Goal: Check status: Check status

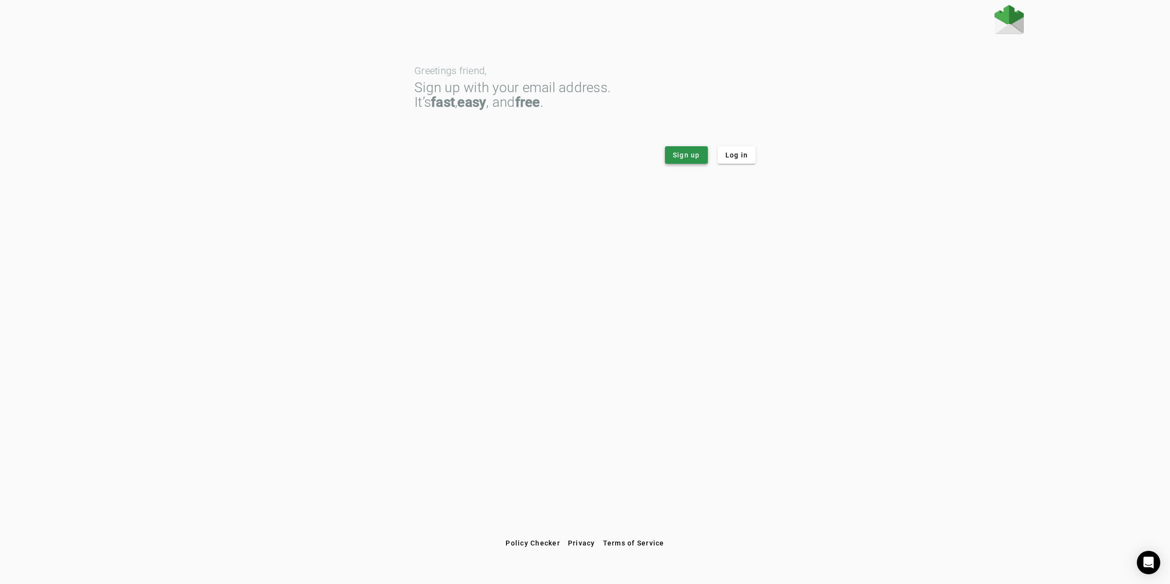
click at [686, 152] on span "Sign up" at bounding box center [686, 155] width 27 height 10
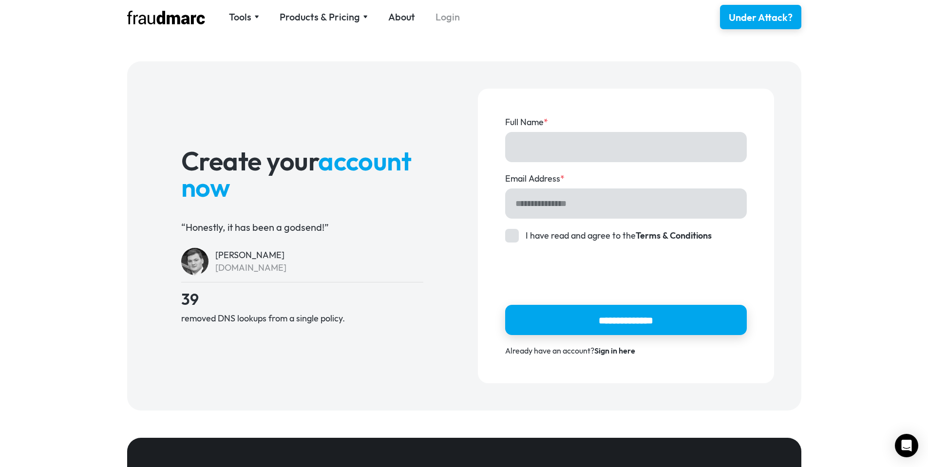
click at [445, 17] on link "Login" at bounding box center [448, 17] width 24 height 14
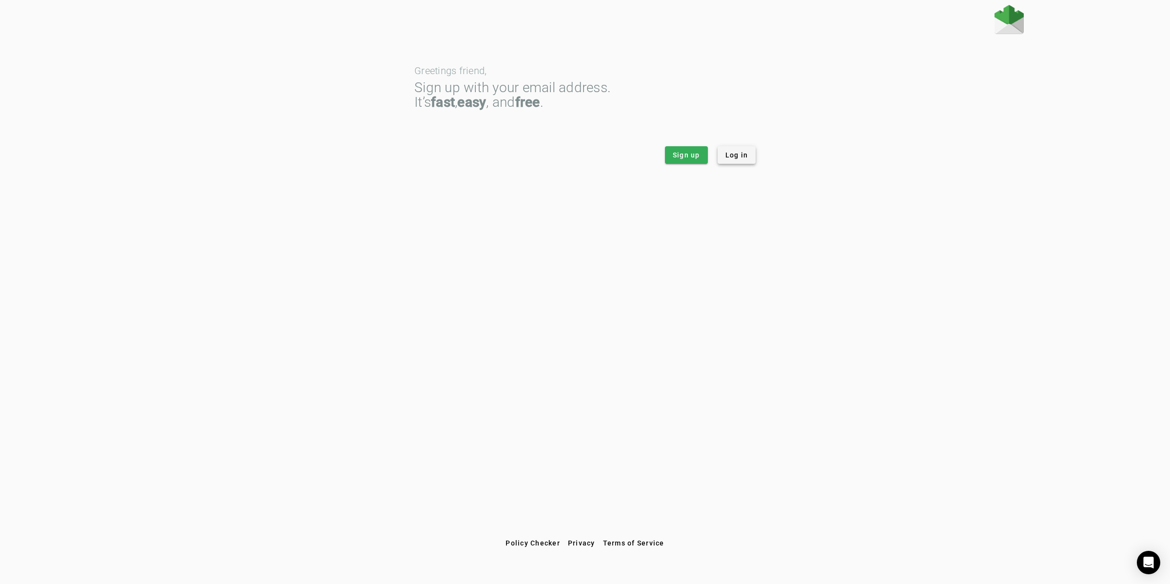
click at [733, 154] on span "Log in" at bounding box center [736, 155] width 23 height 10
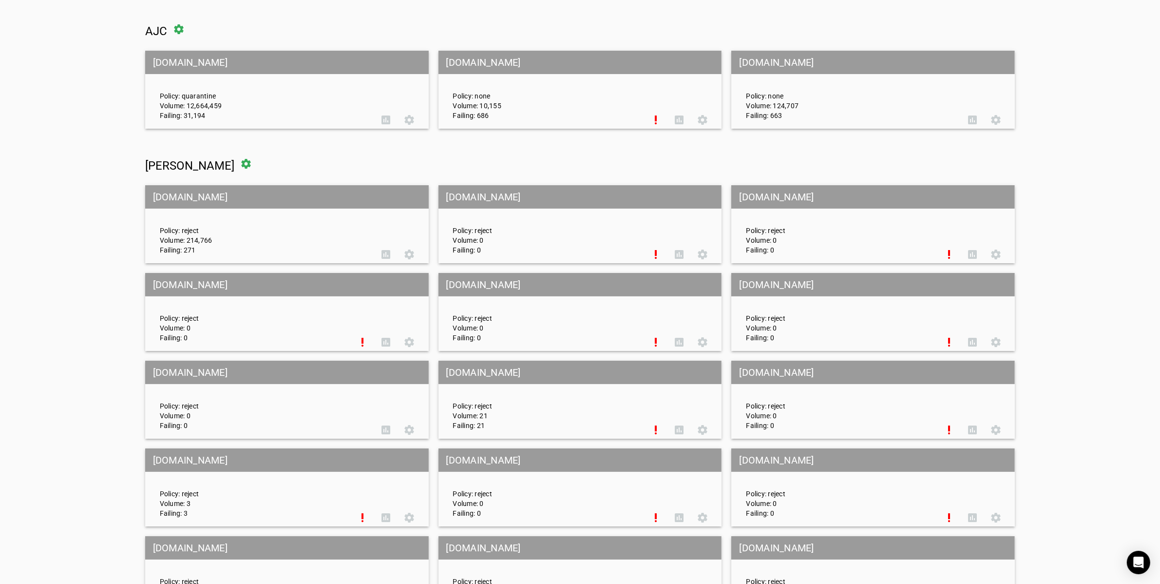
scroll to position [4379, 0]
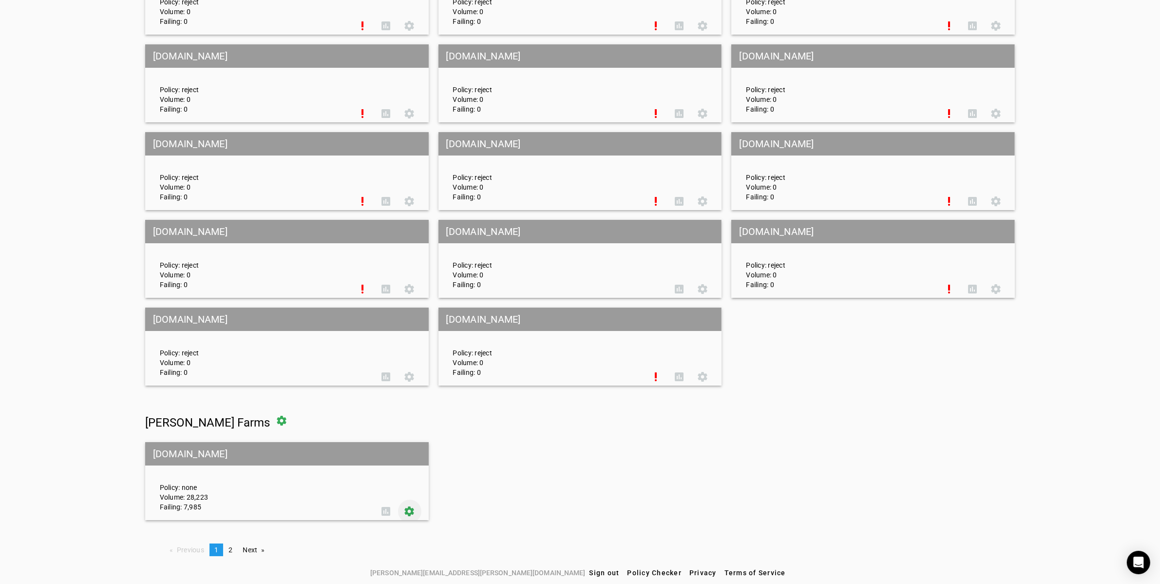
click at [406, 511] on span at bounding box center [409, 511] width 23 height 23
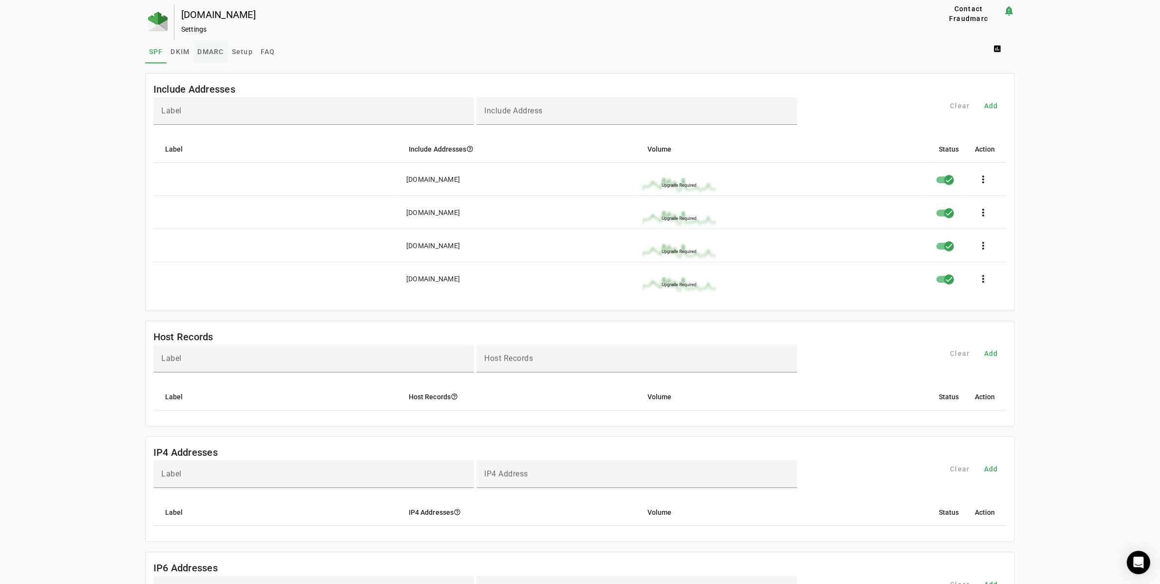
click at [208, 51] on span "DMARC" at bounding box center [210, 51] width 26 height 7
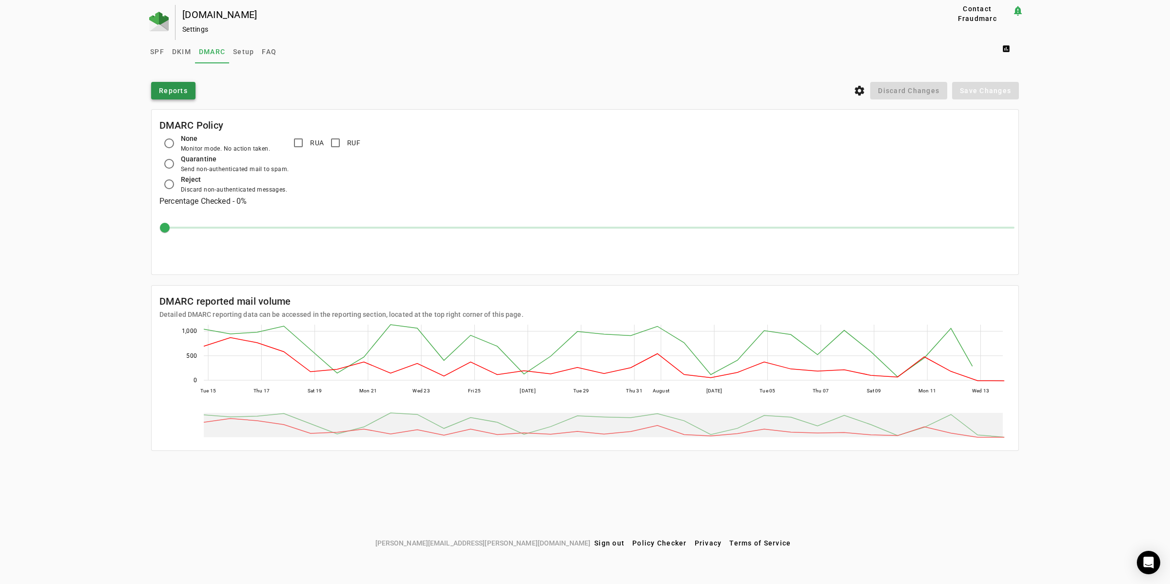
click at [172, 88] on span "Reports" at bounding box center [173, 91] width 29 height 10
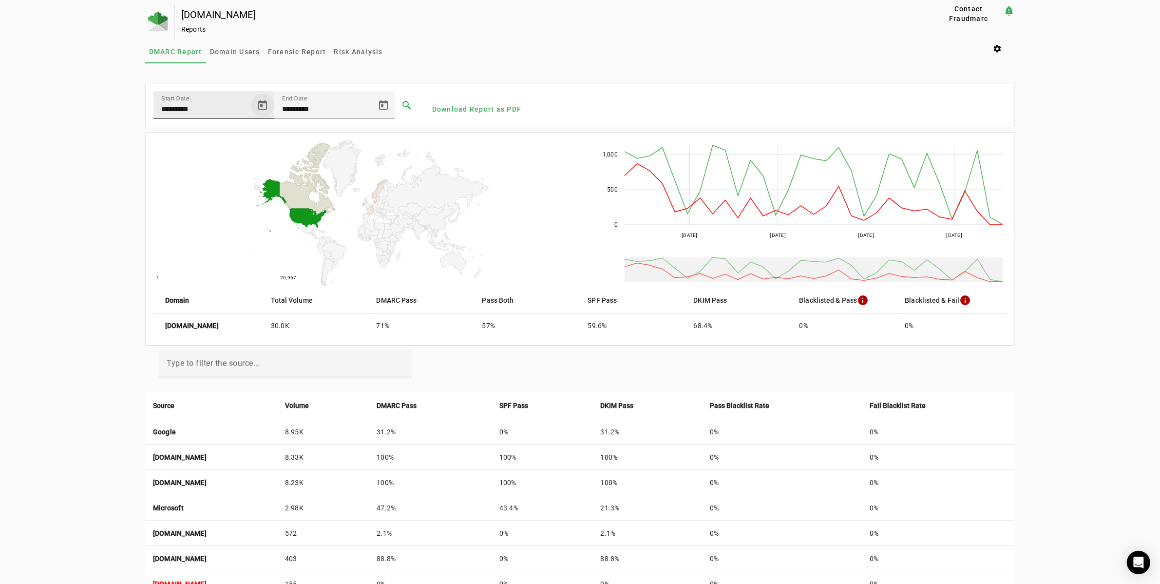
click at [261, 103] on span "Open calendar" at bounding box center [262, 105] width 23 height 23
click at [278, 139] on button "Next month" at bounding box center [281, 138] width 19 height 19
click at [260, 180] on span "1" at bounding box center [261, 180] width 18 height 18
type input "********"
click at [401, 107] on span at bounding box center [406, 105] width 23 height 23
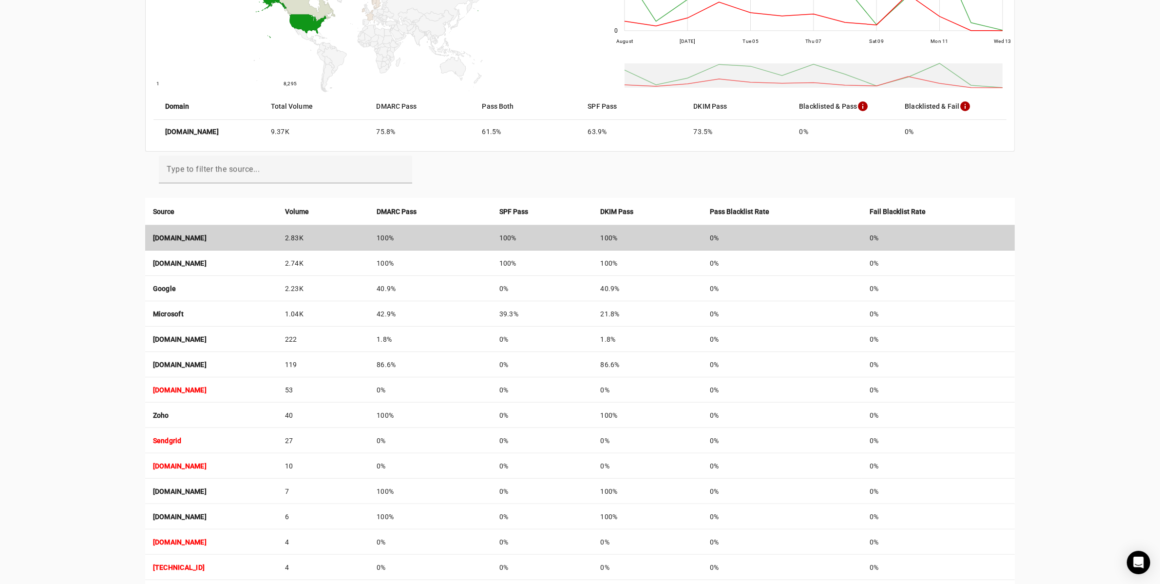
scroll to position [202, 0]
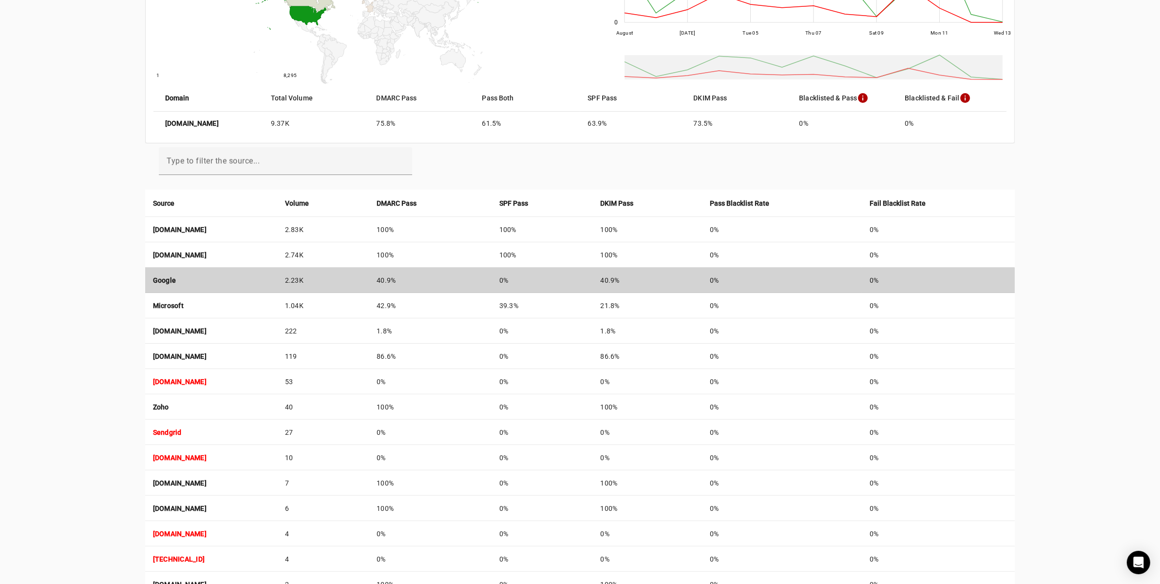
click at [161, 278] on strong "Google" at bounding box center [164, 280] width 23 height 8
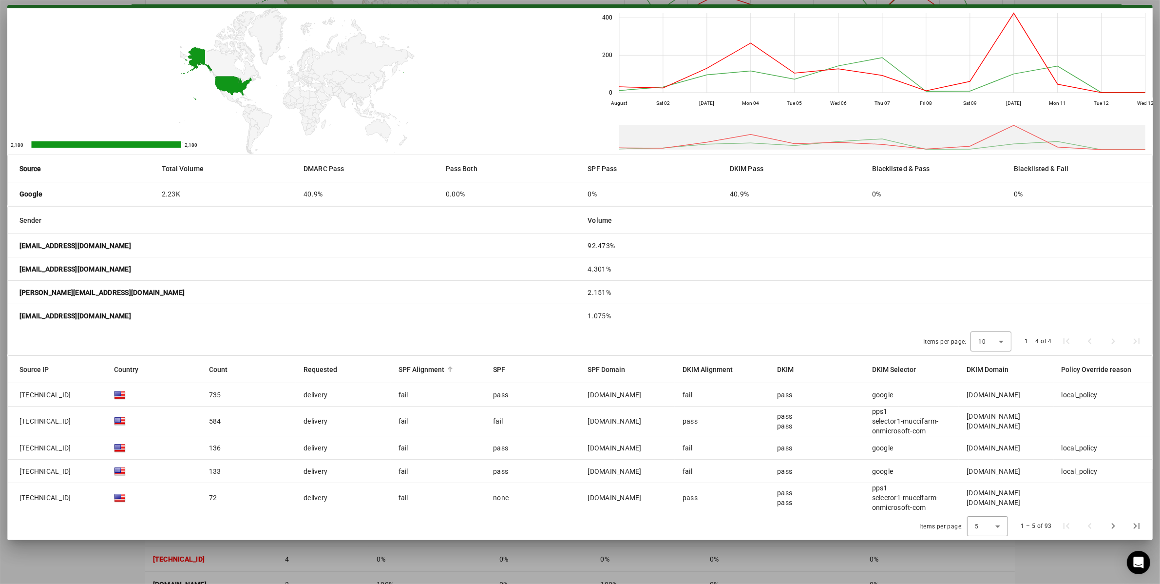
scroll to position [263, 0]
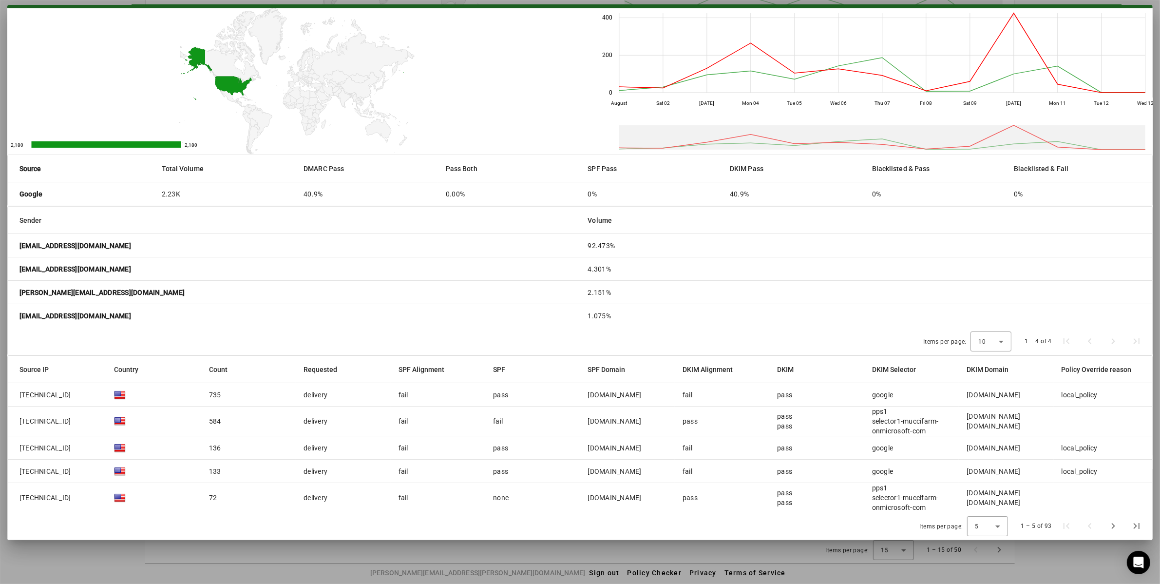
drag, startPoint x: 74, startPoint y: 439, endPoint x: 79, endPoint y: 435, distance: 6.6
drag, startPoint x: 79, startPoint y: 435, endPoint x: 373, endPoint y: 335, distance: 310.4
click at [373, 335] on div "Items per page: 10 1 – 4 of 4" at bounding box center [580, 340] width 1145 height 27
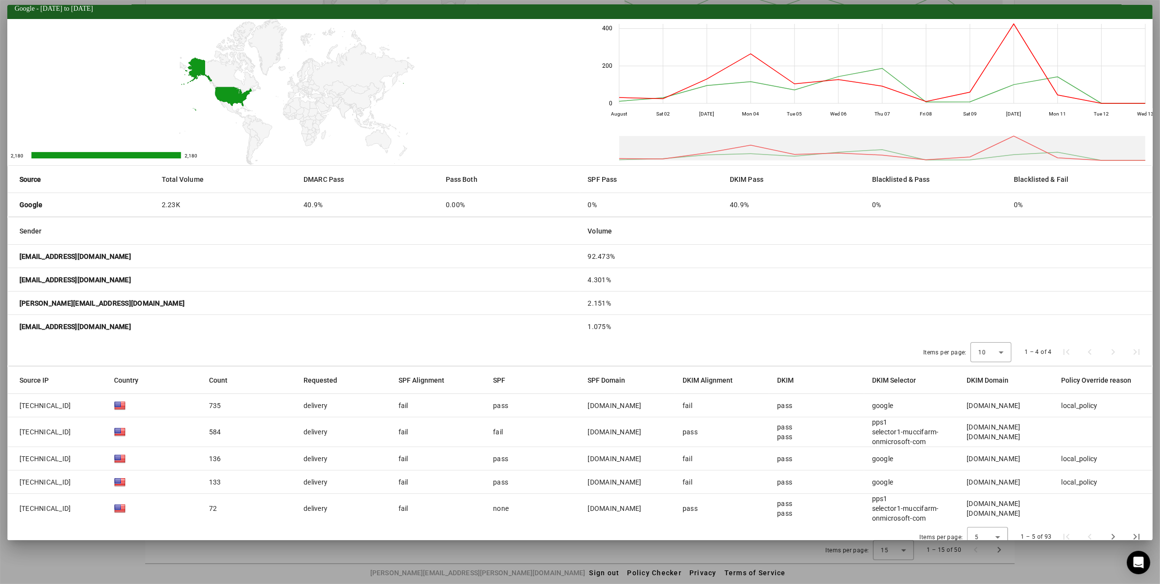
scroll to position [32, 0]
